Goal: Information Seeking & Learning: Learn about a topic

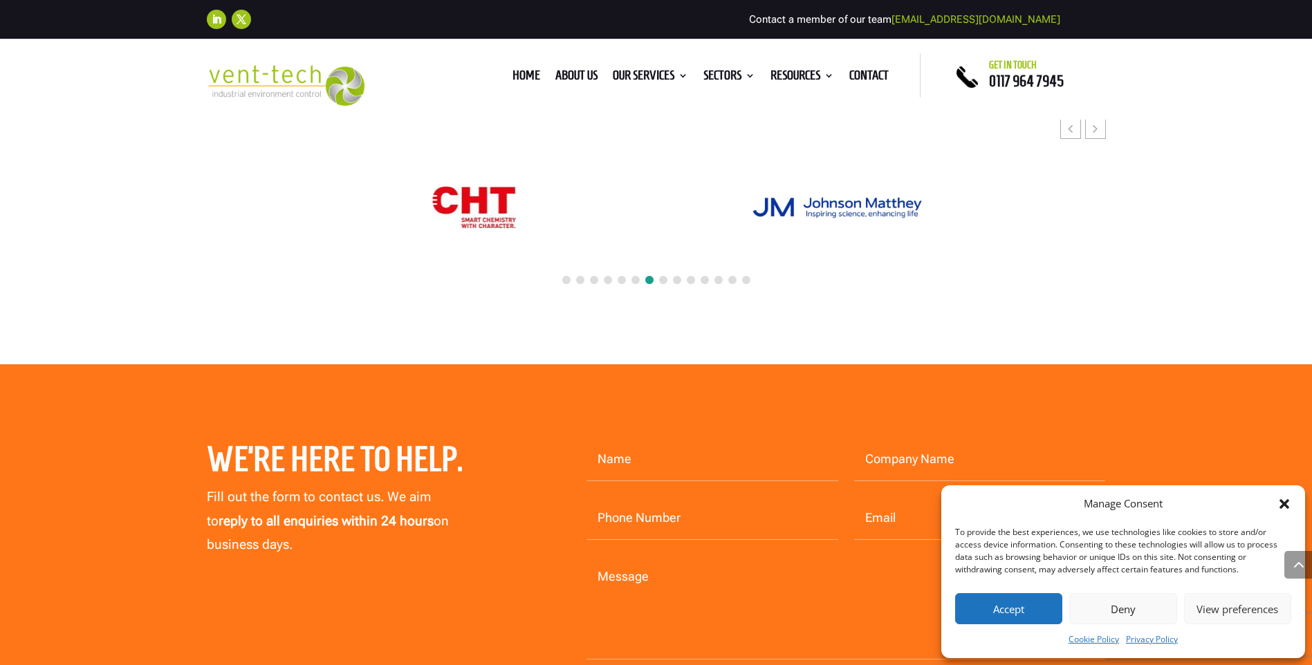
scroll to position [6364, 0]
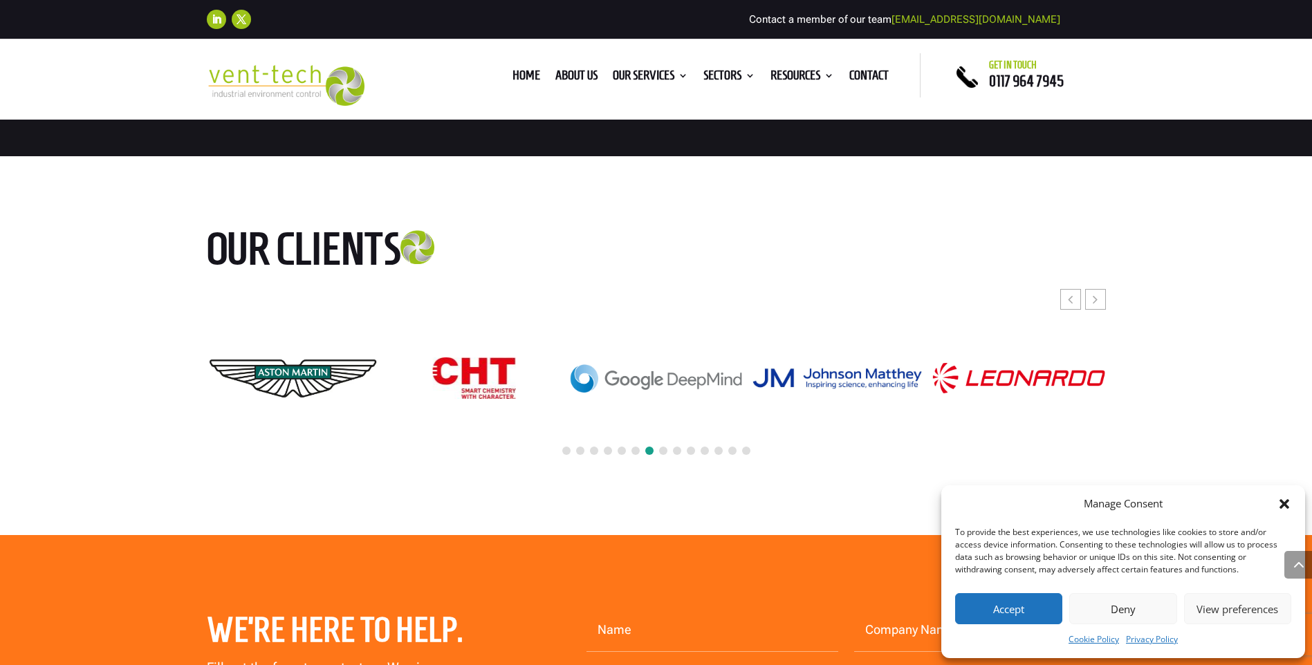
click at [657, 436] on div at bounding box center [656, 451] width 899 height 30
click at [662, 447] on span at bounding box center [663, 451] width 8 height 8
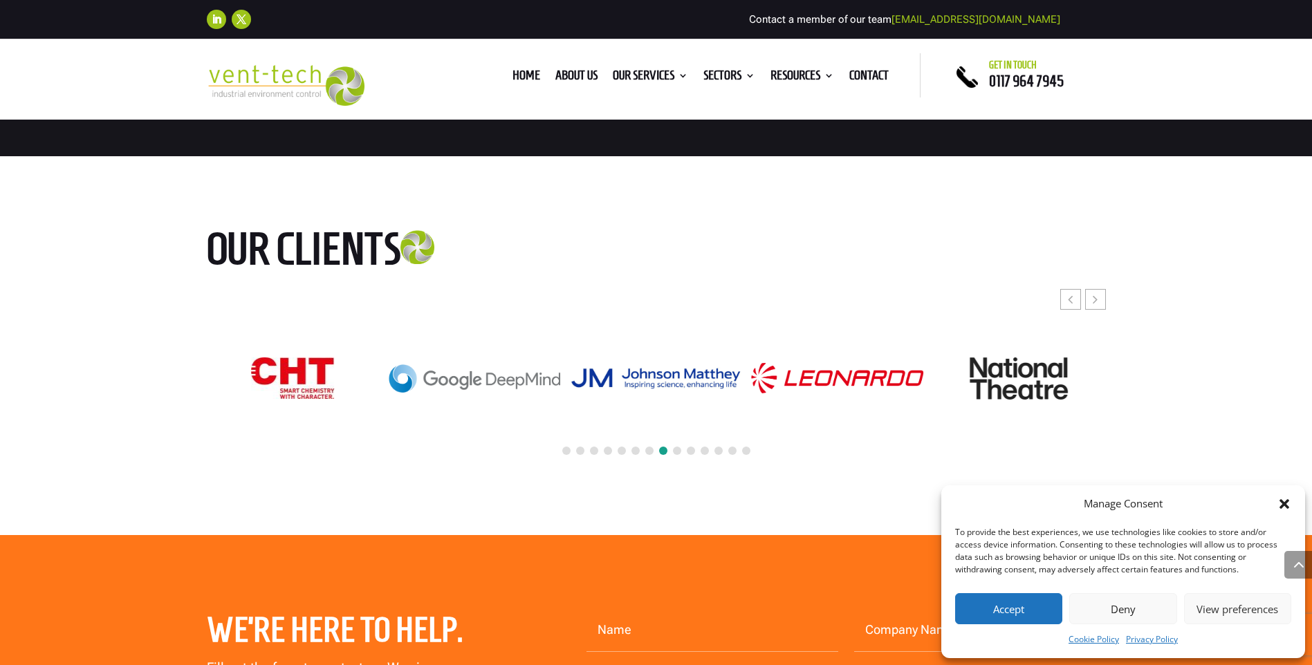
click at [672, 436] on div at bounding box center [656, 451] width 899 height 30
click at [685, 436] on div at bounding box center [656, 451] width 899 height 30
click at [703, 447] on span at bounding box center [705, 451] width 8 height 8
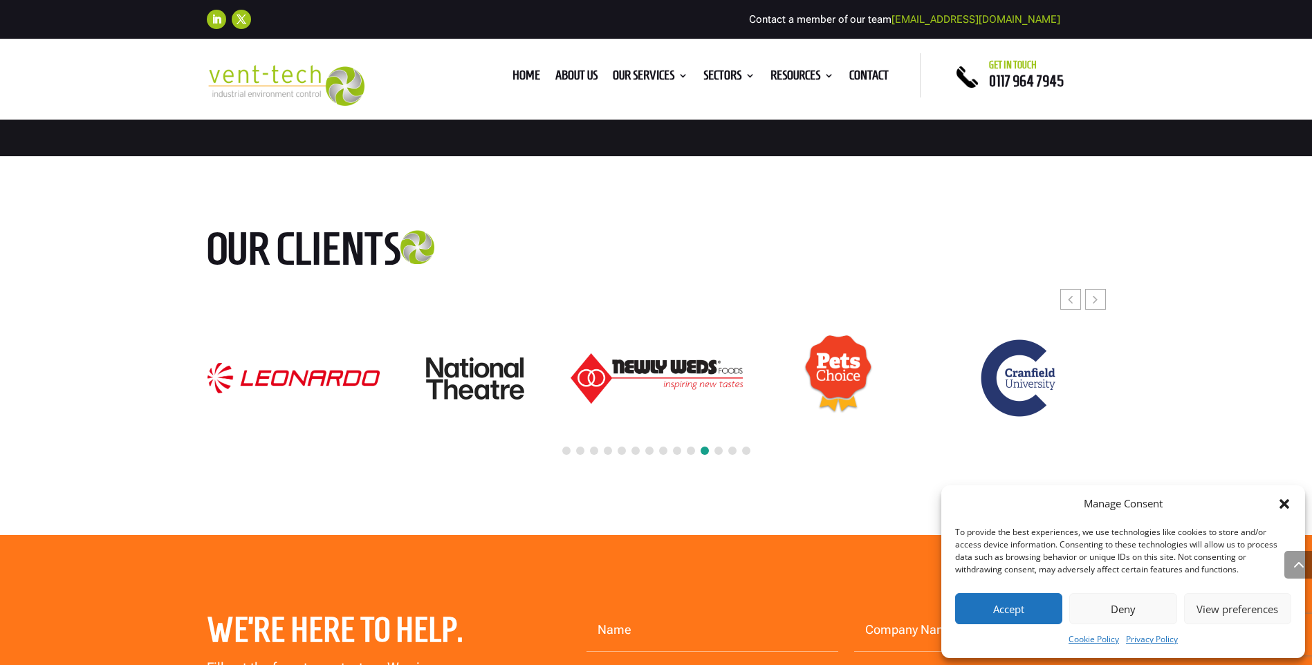
click at [743, 447] on span at bounding box center [746, 451] width 8 height 8
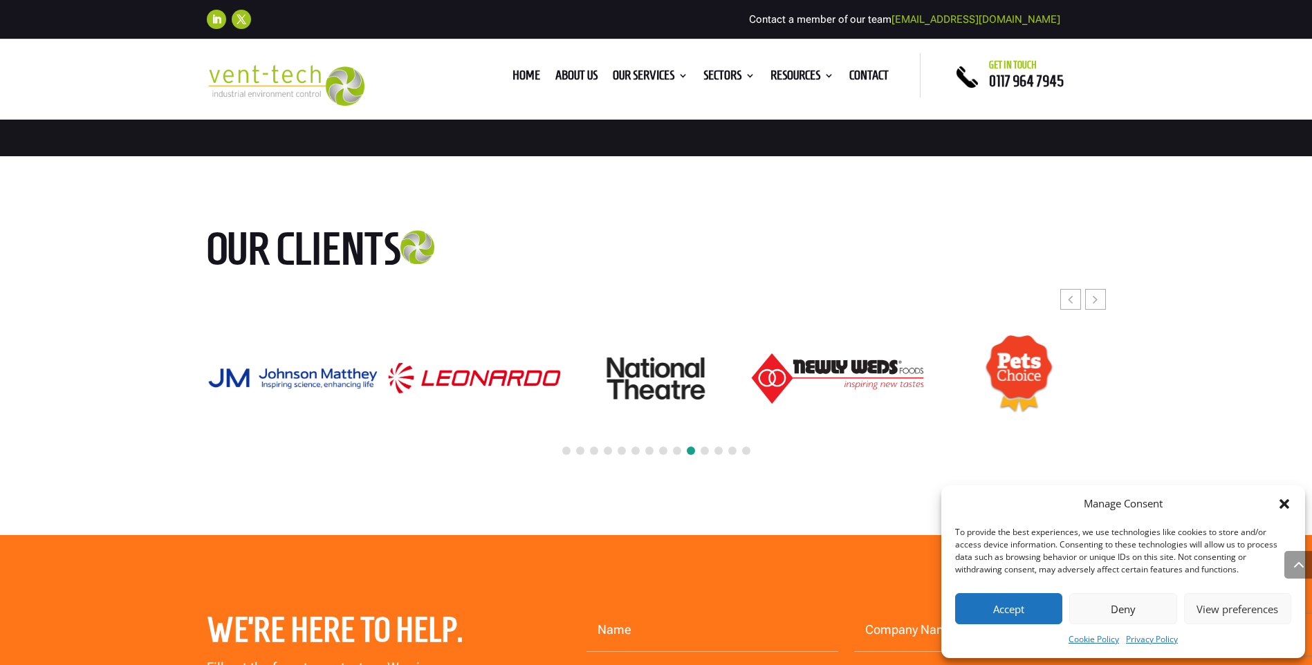
click at [566, 447] on span at bounding box center [566, 451] width 8 height 8
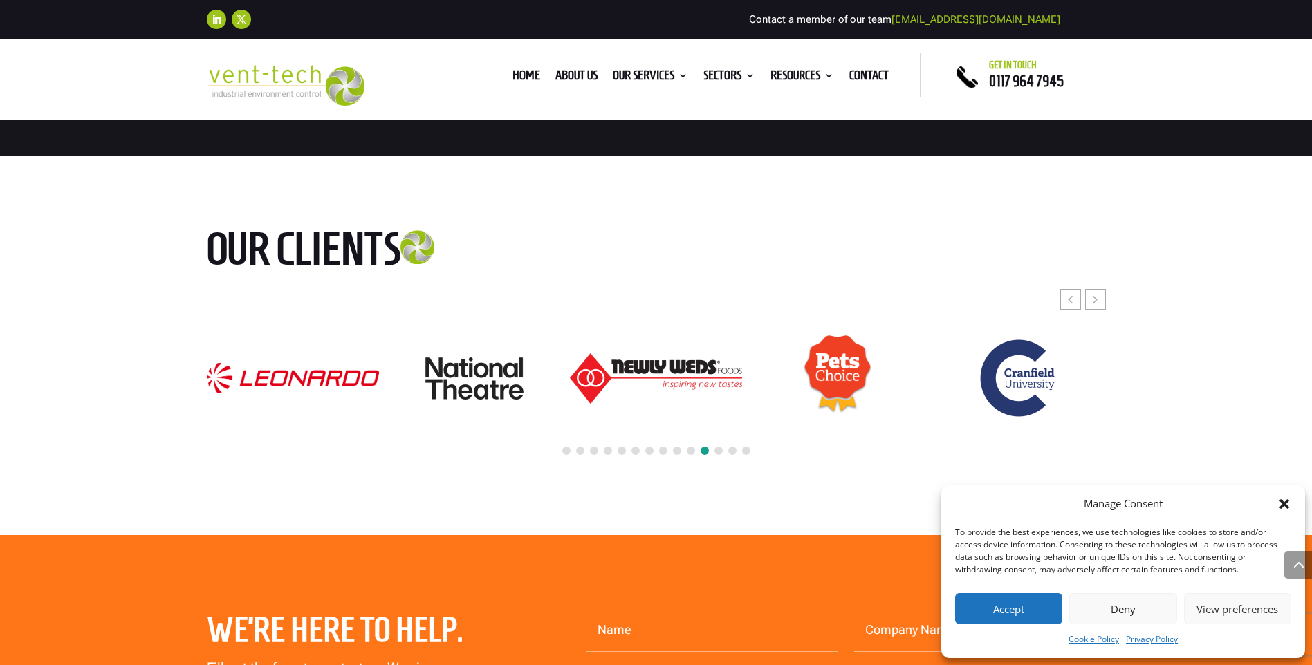
click at [566, 447] on span at bounding box center [566, 451] width 8 height 8
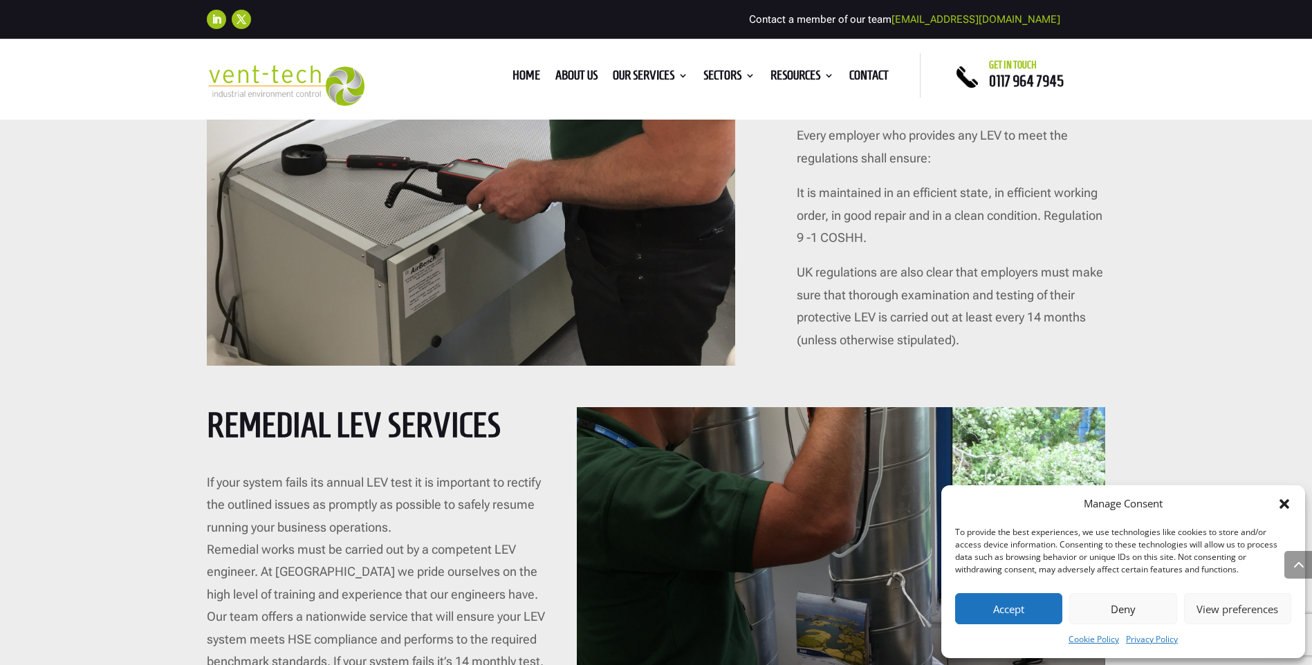
scroll to position [4773, 0]
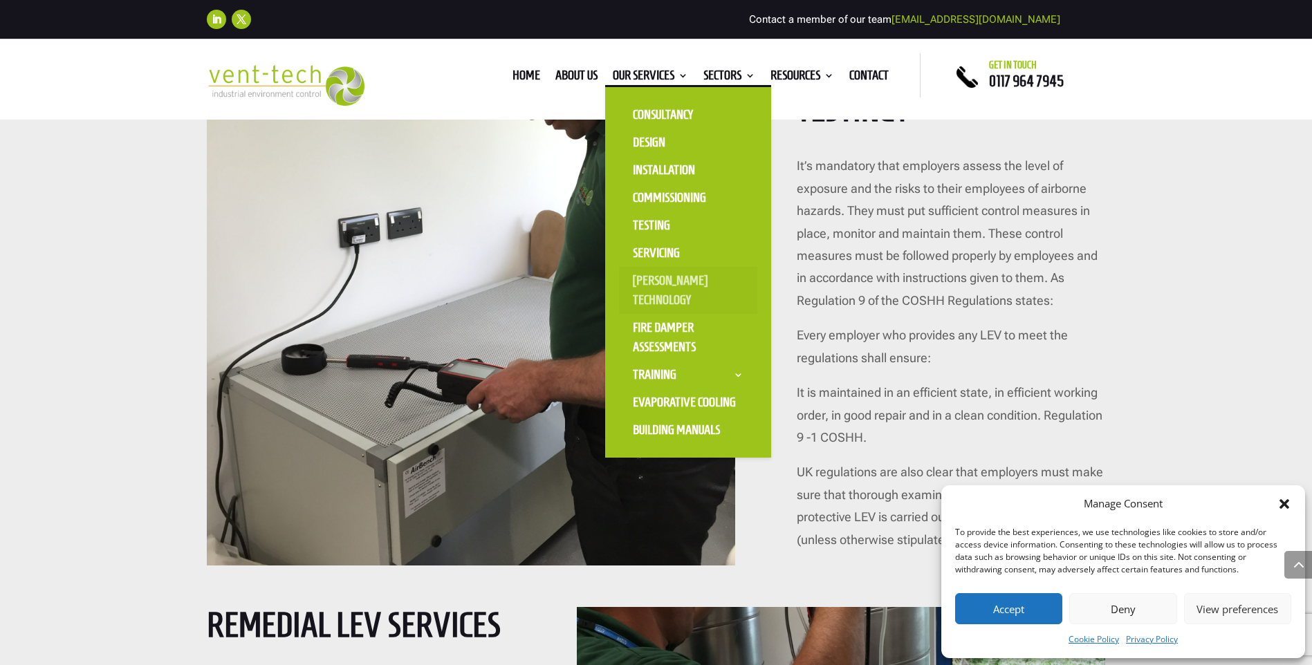
click at [656, 278] on link "[PERSON_NAME] Technology" at bounding box center [688, 290] width 138 height 47
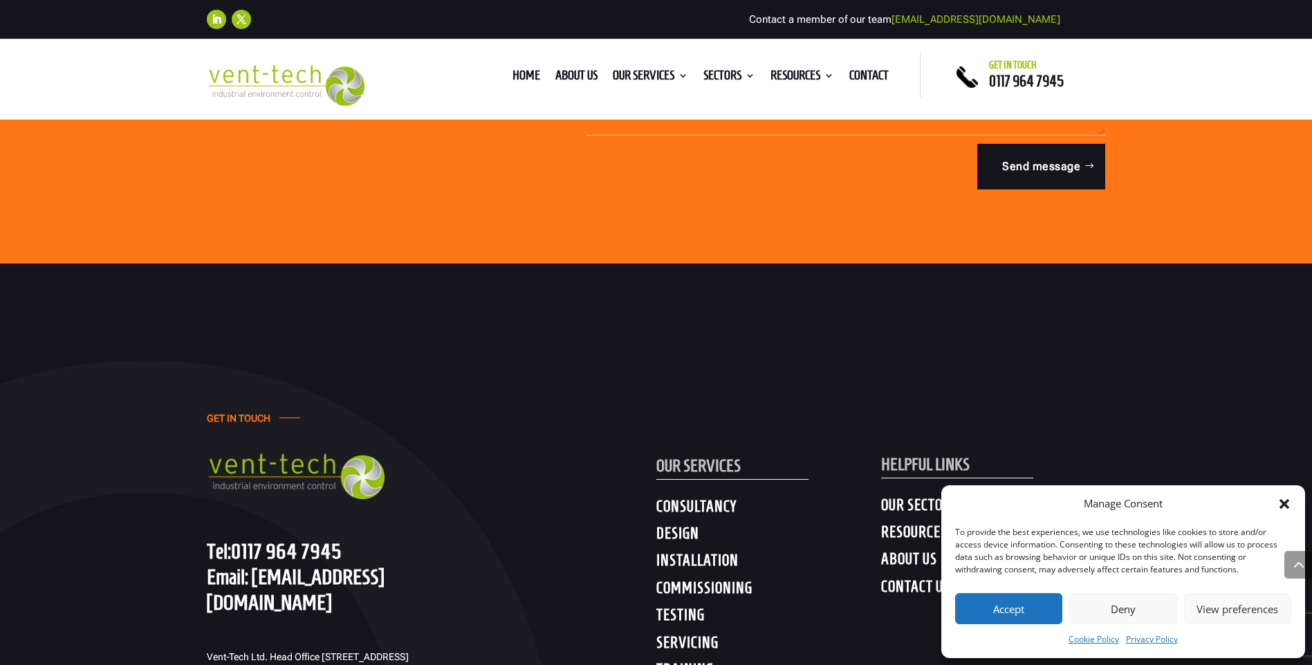
scroll to position [5949, 0]
